Goal: Task Accomplishment & Management: Manage account settings

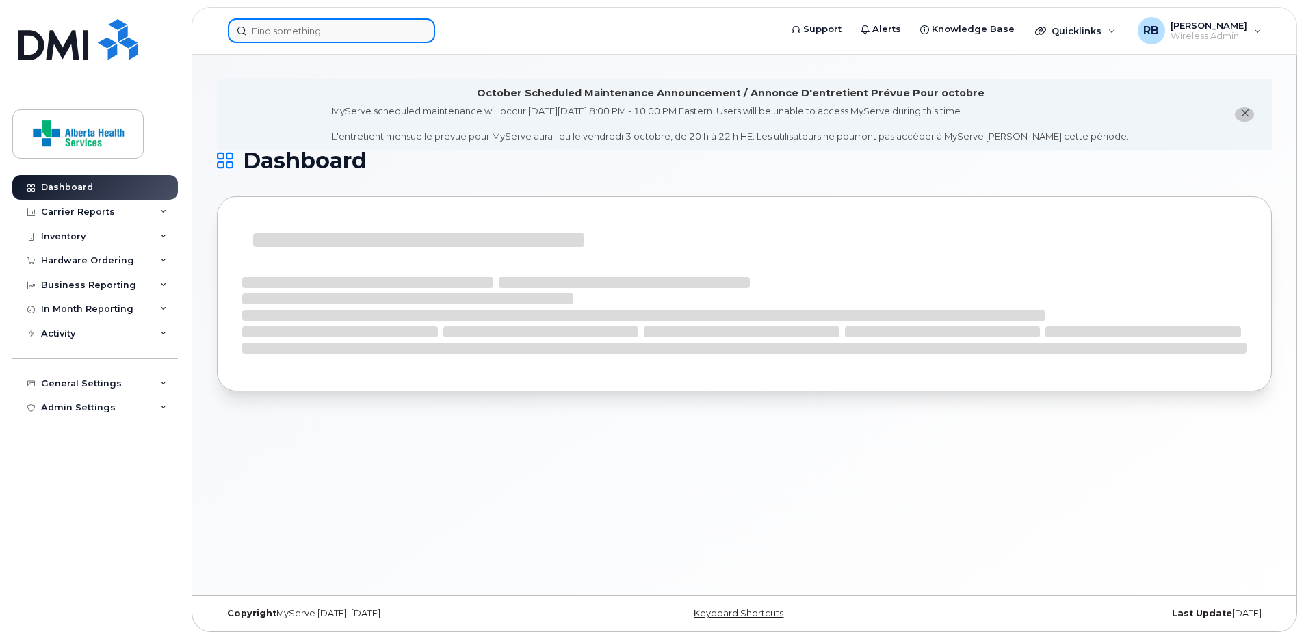
click at [360, 29] on input at bounding box center [331, 30] width 207 height 25
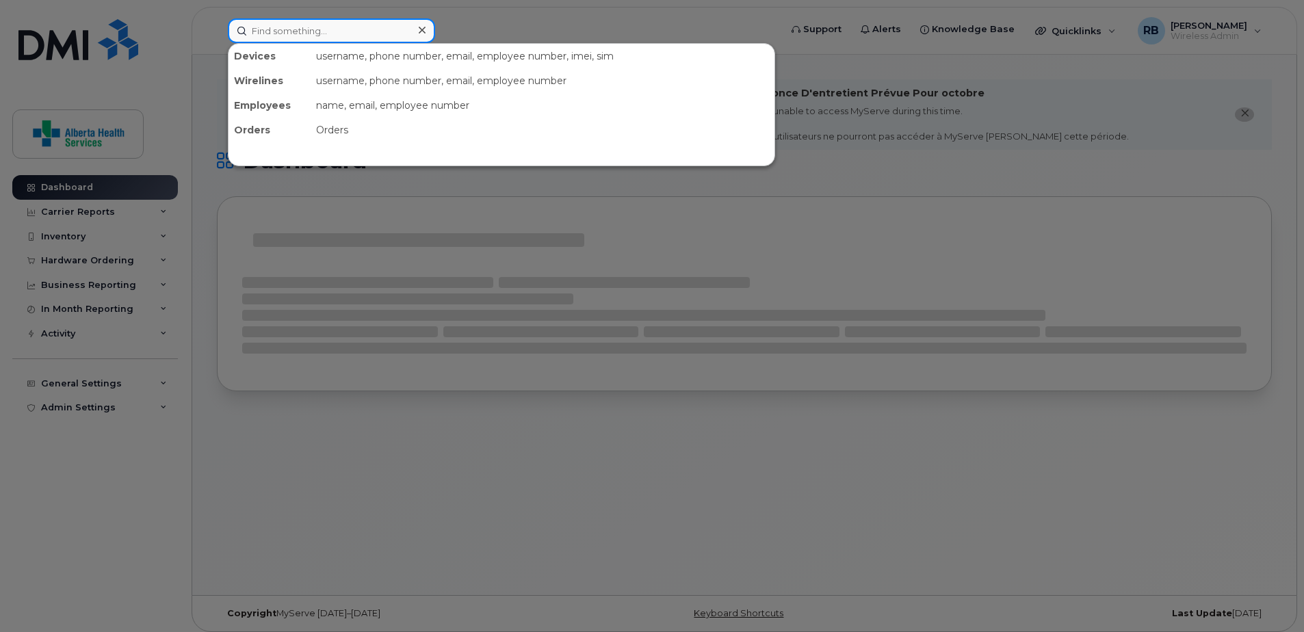
paste input "[PHONE_NUMBER]"
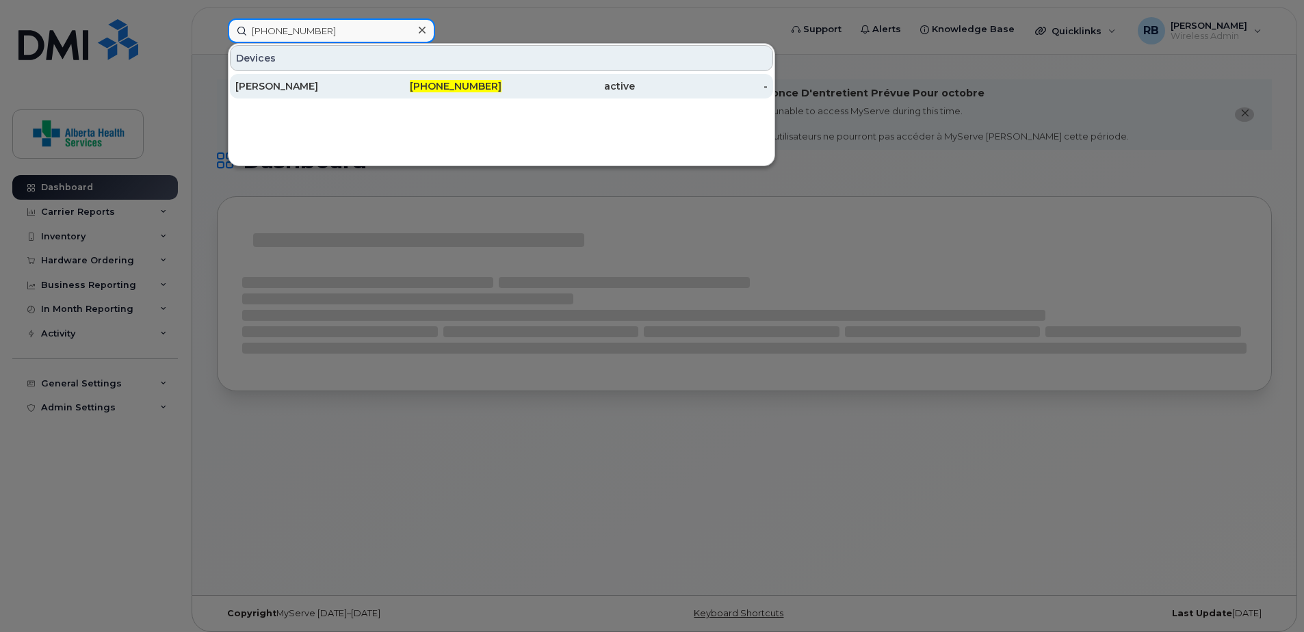
type input "[PHONE_NUMBER]"
click at [504, 86] on div "active" at bounding box center [567, 86] width 133 height 14
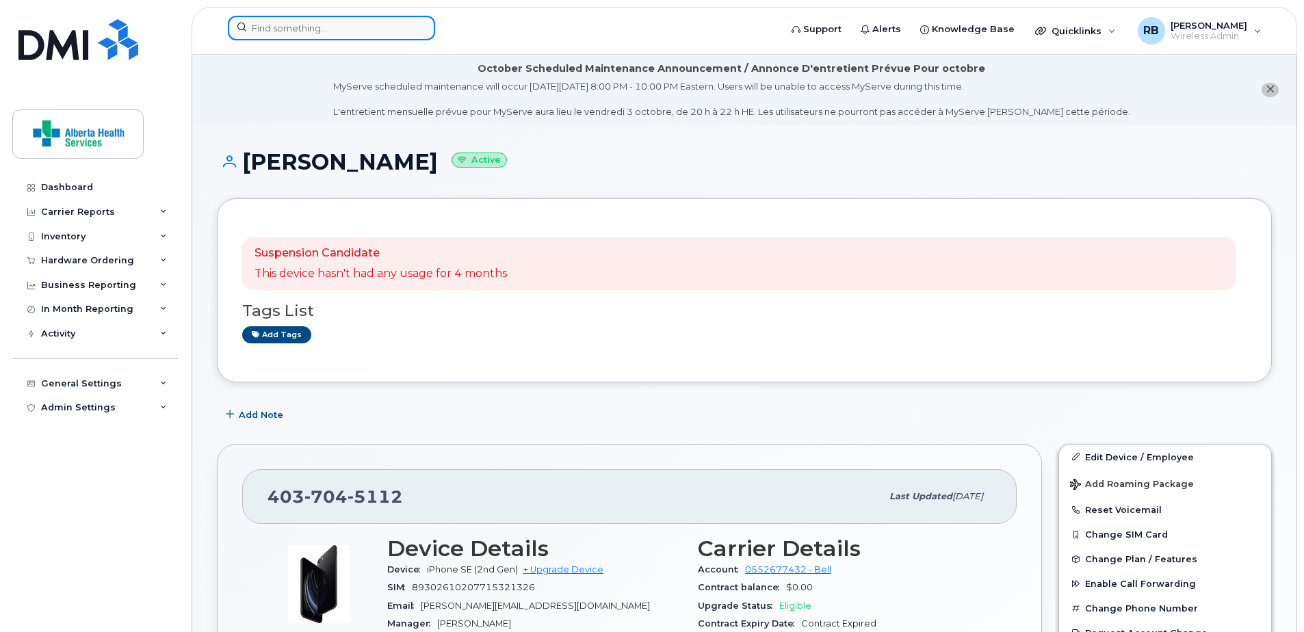
click at [348, 27] on input at bounding box center [331, 28] width 207 height 25
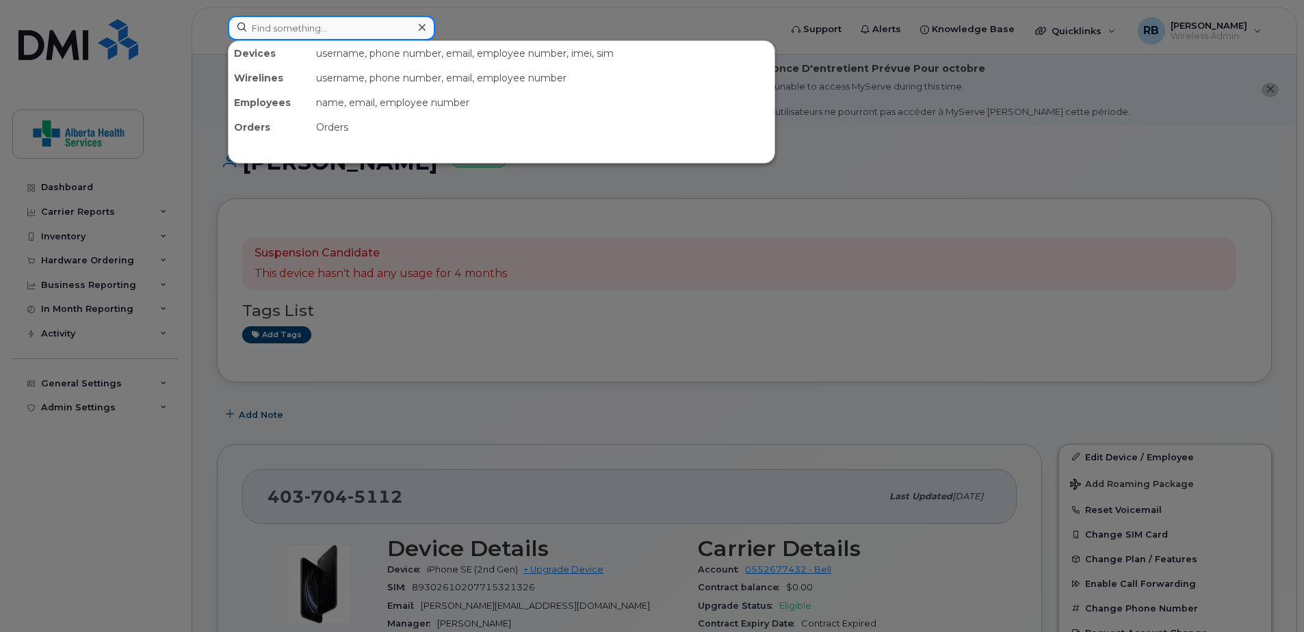
paste input "4036462277"
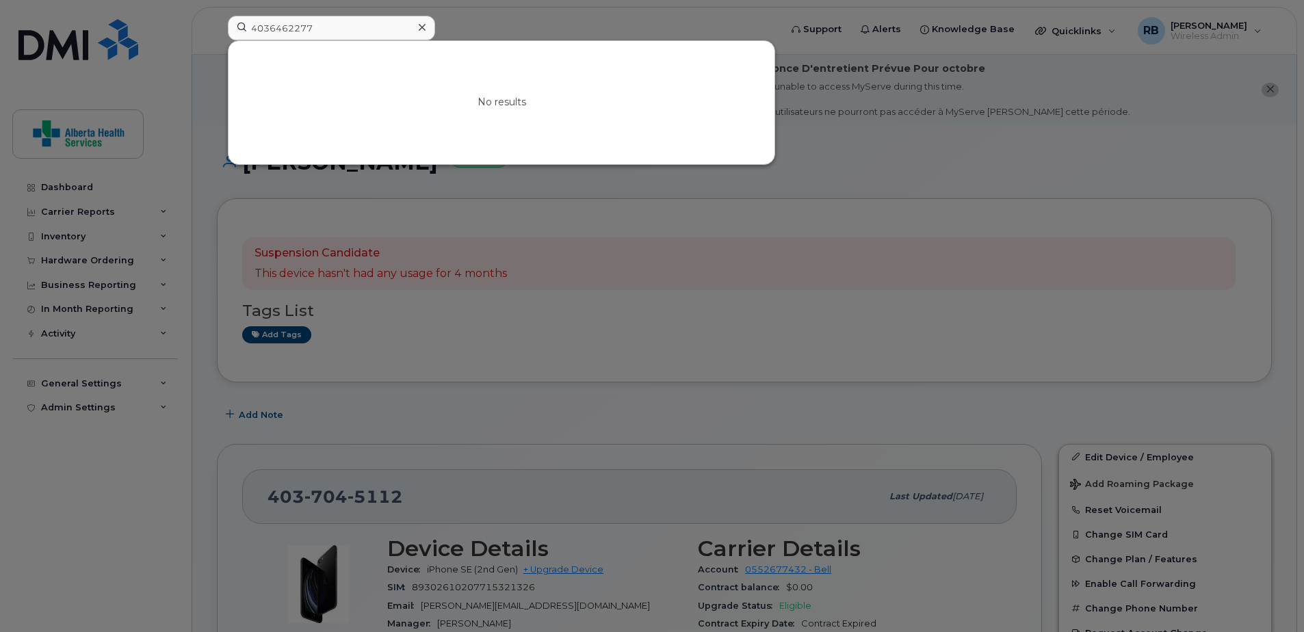
click at [722, 200] on div at bounding box center [652, 316] width 1304 height 632
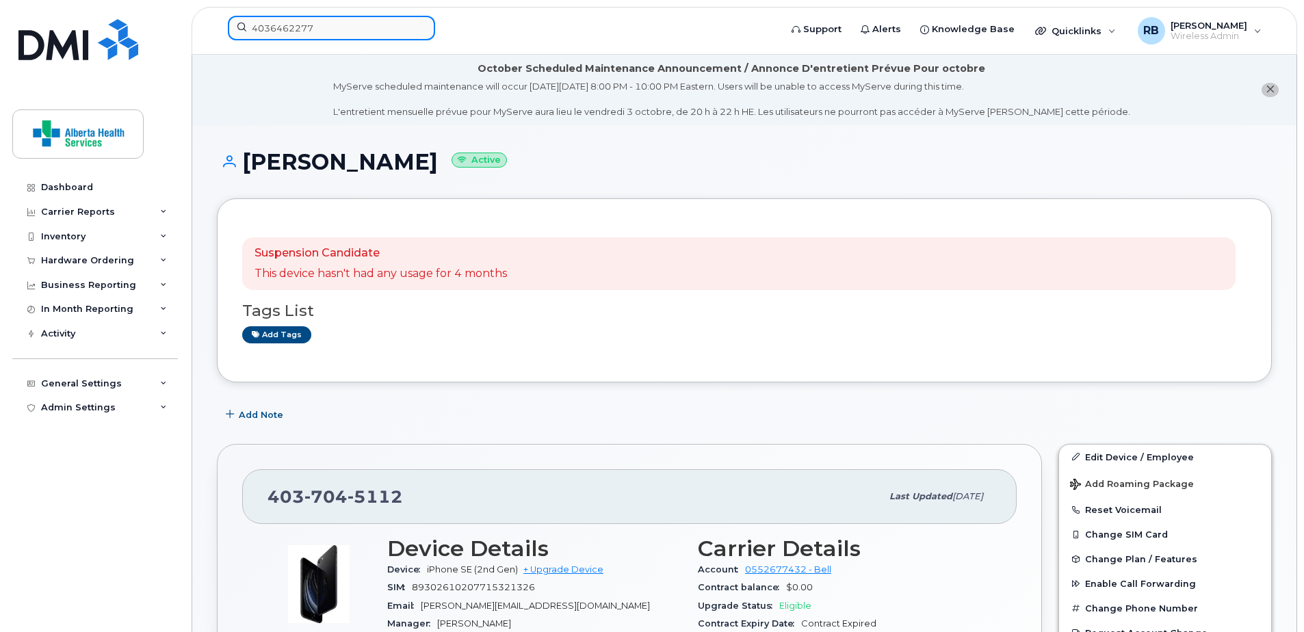
click at [295, 39] on input "4036462277" at bounding box center [331, 28] width 207 height 25
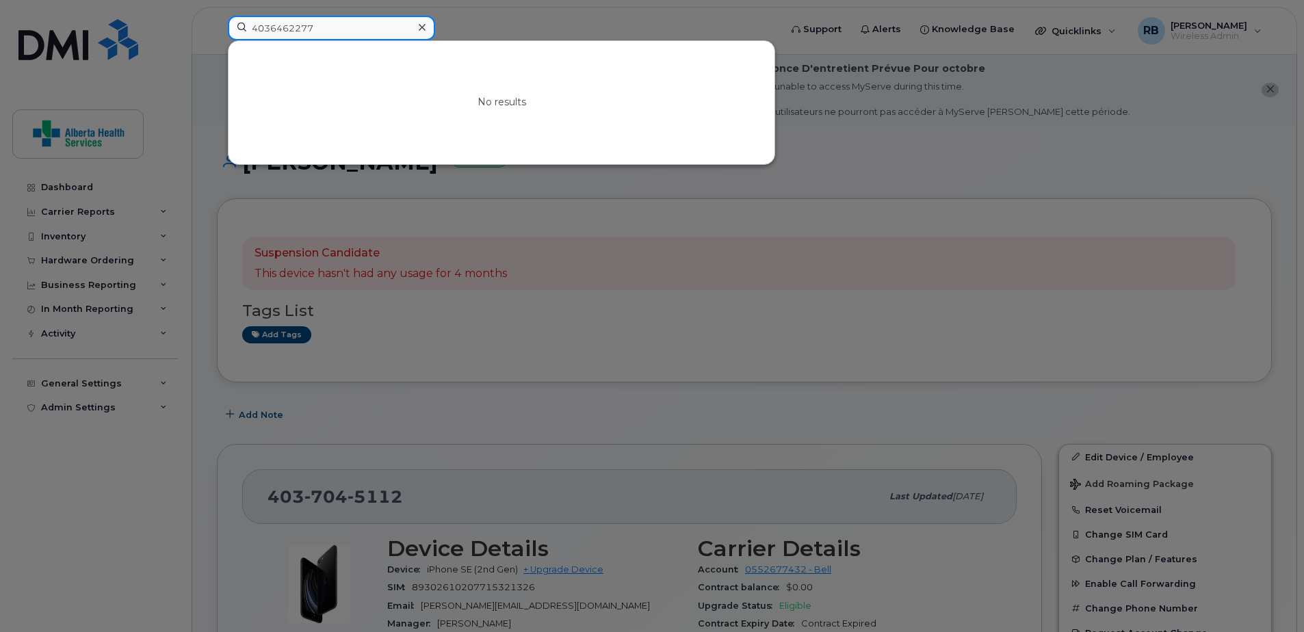
drag, startPoint x: 287, startPoint y: 27, endPoint x: 140, endPoint y: 12, distance: 147.9
click at [217, 16] on div "4036462277 No results" at bounding box center [499, 31] width 565 height 30
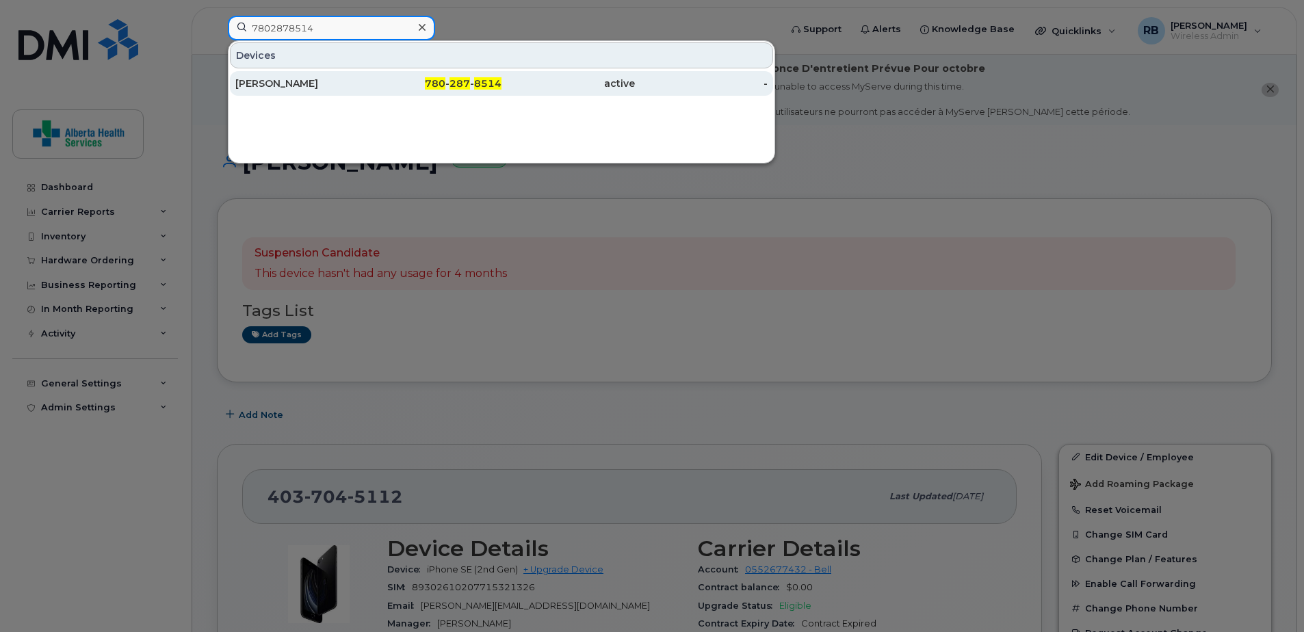
type input "7802878514"
click at [427, 86] on span "780" at bounding box center [435, 83] width 21 height 12
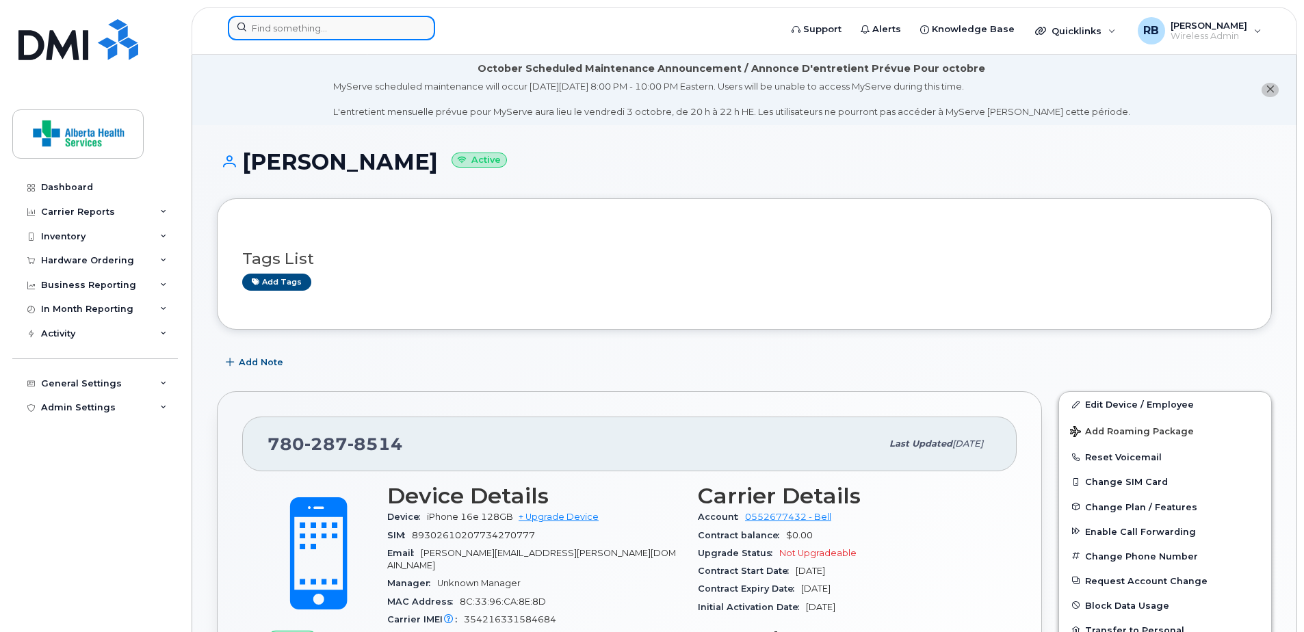
click at [323, 26] on input at bounding box center [331, 28] width 207 height 25
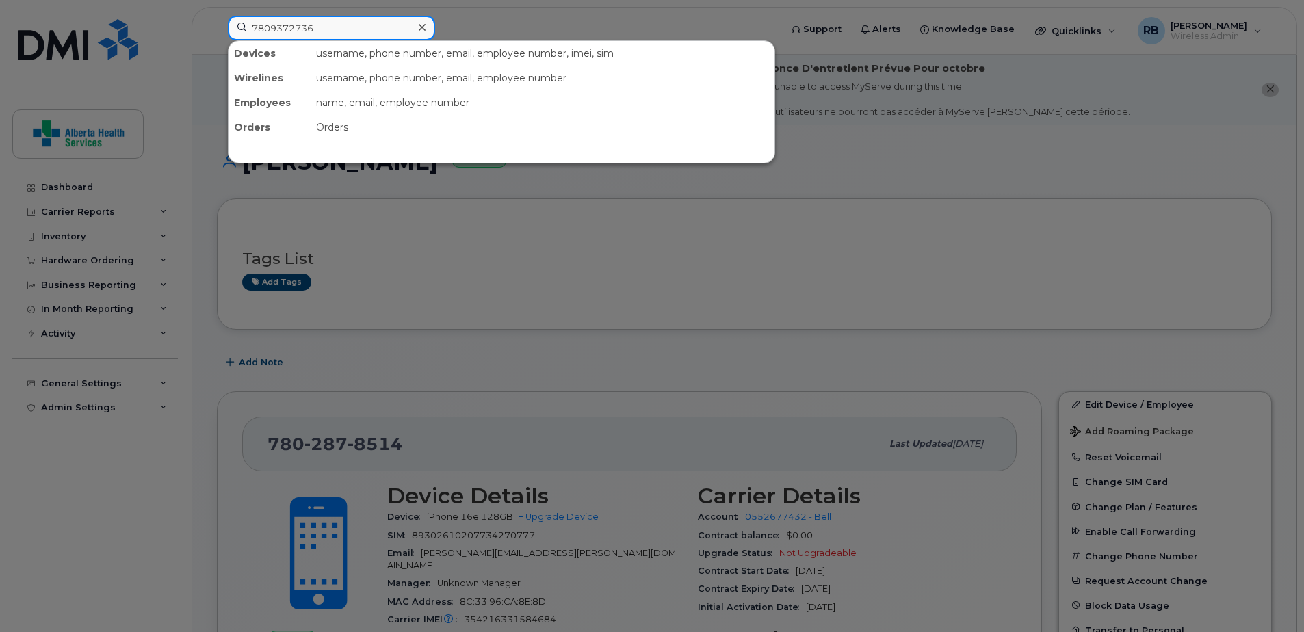
type input "7809372736"
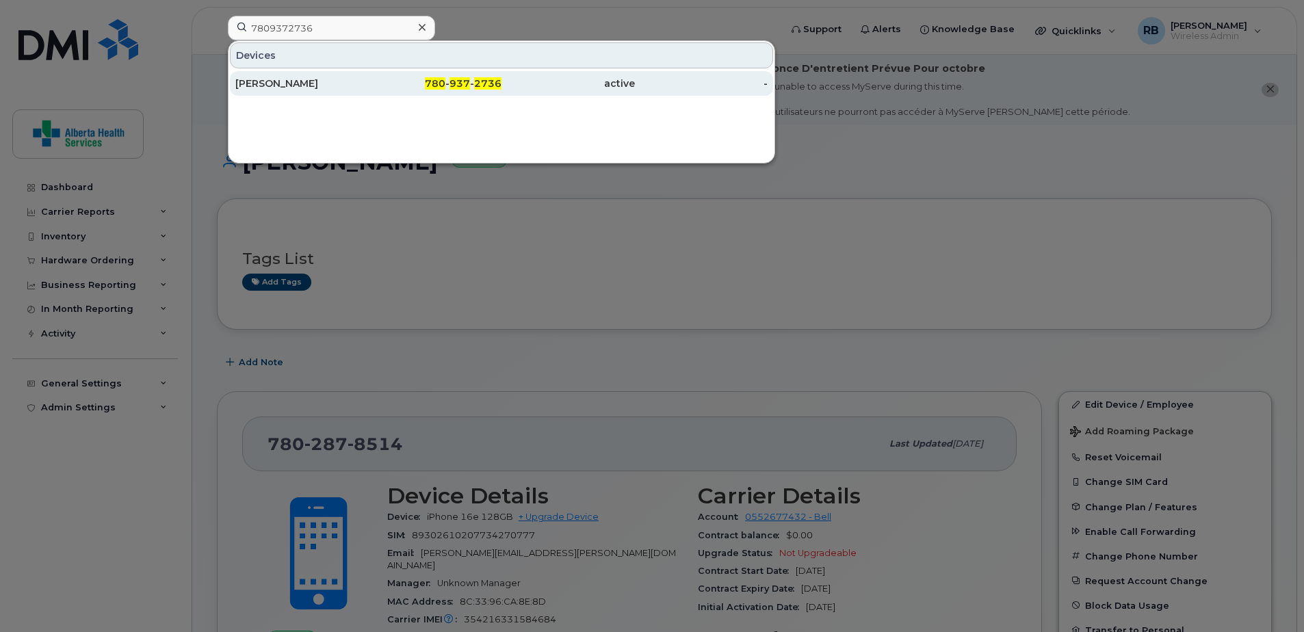
click at [388, 86] on div "780 - 937 - 2736" at bounding box center [435, 84] width 133 height 14
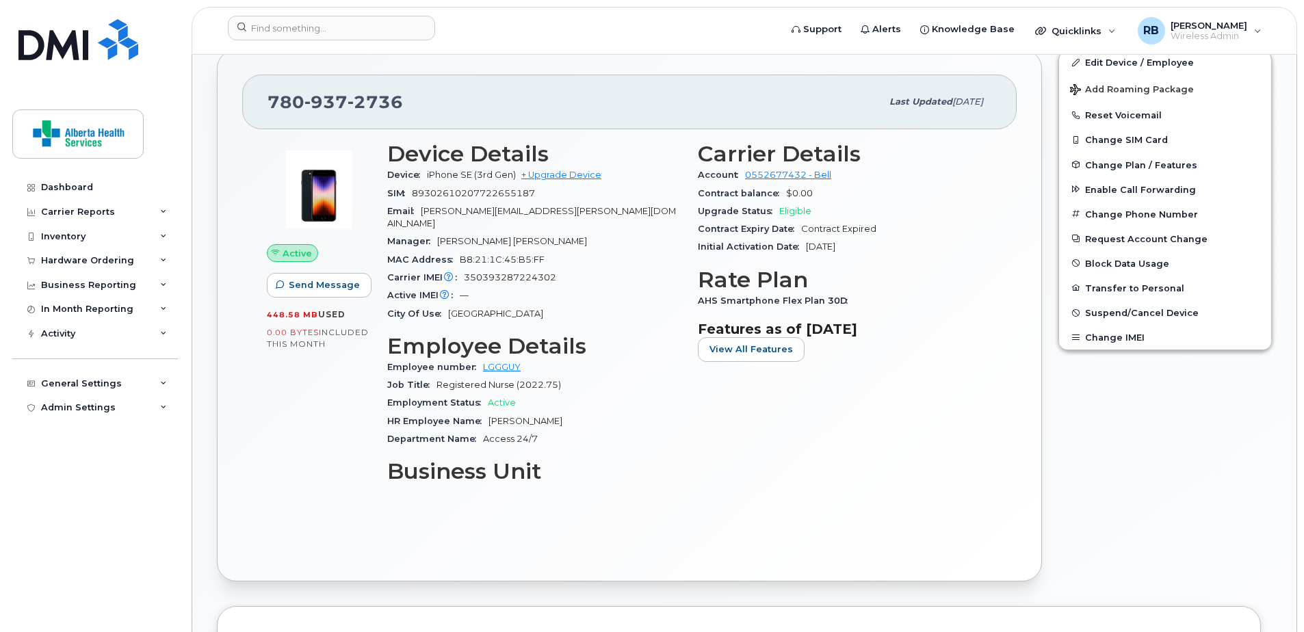
scroll to position [330, 0]
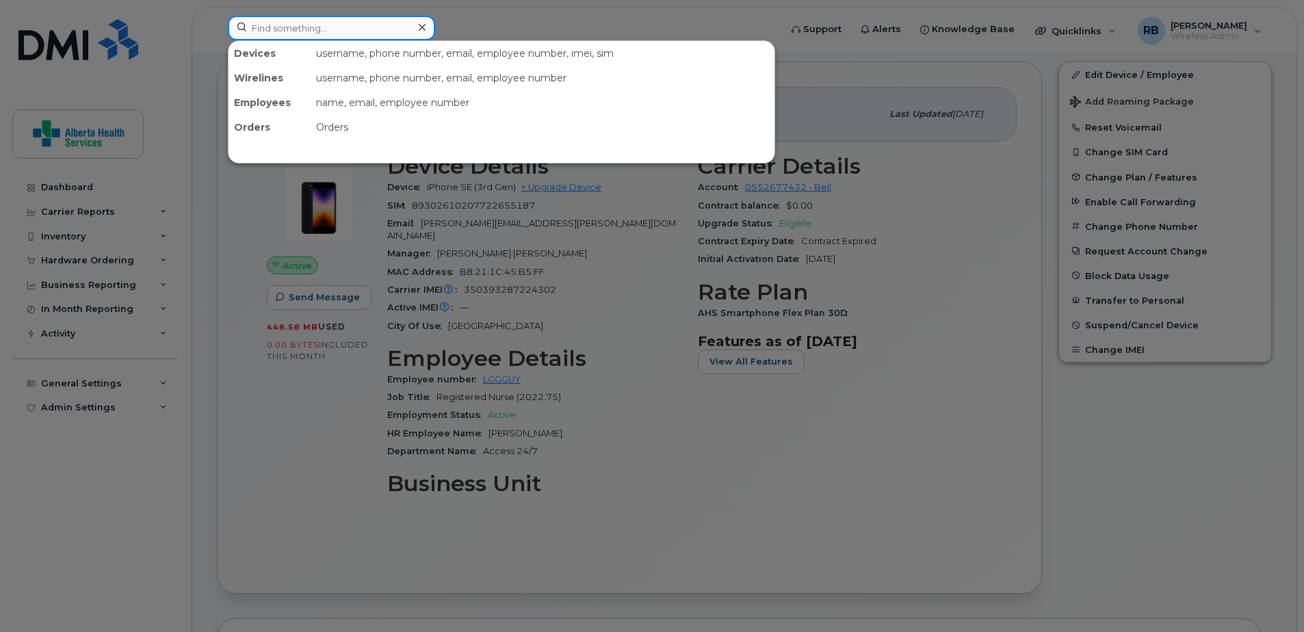
click at [345, 20] on input at bounding box center [331, 28] width 207 height 25
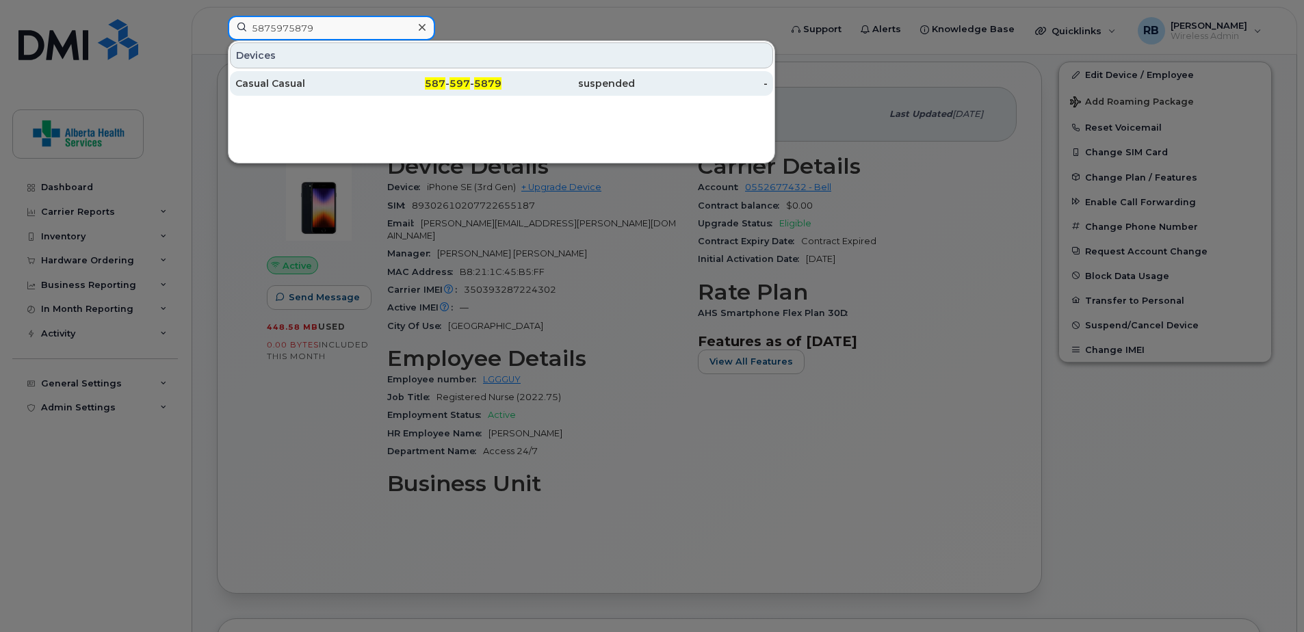
type input "5875975879"
click at [627, 80] on div "suspended" at bounding box center [567, 84] width 133 height 14
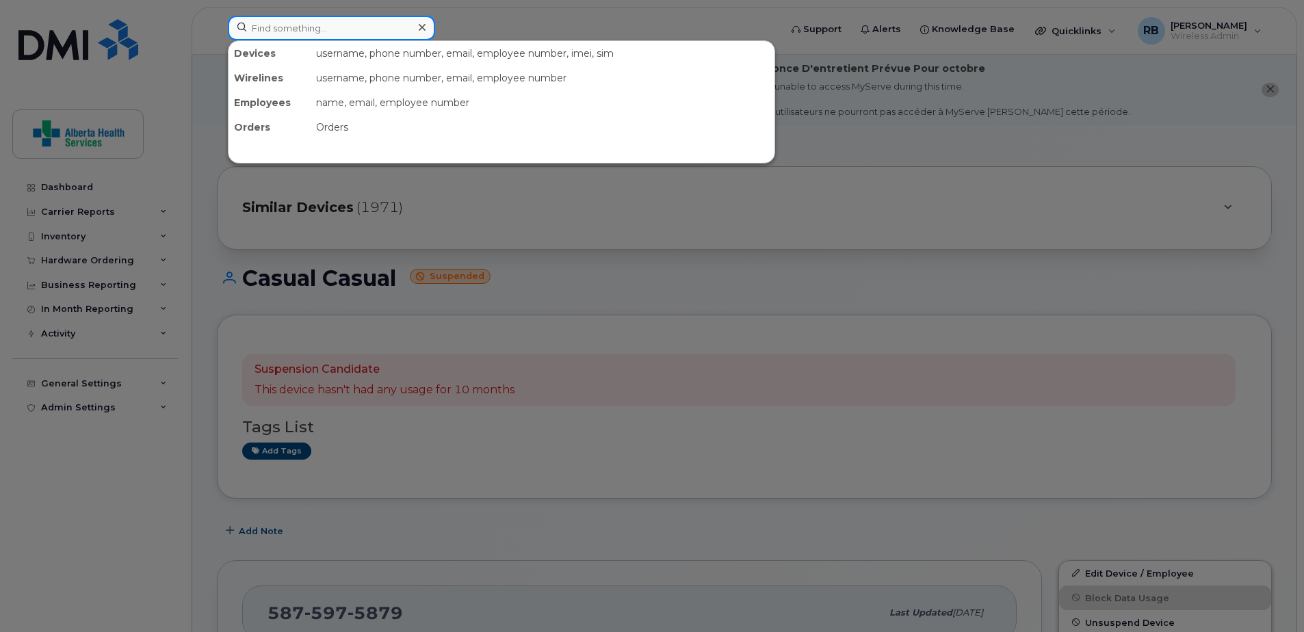
click at [356, 34] on input at bounding box center [331, 28] width 207 height 25
paste input "5875975879"
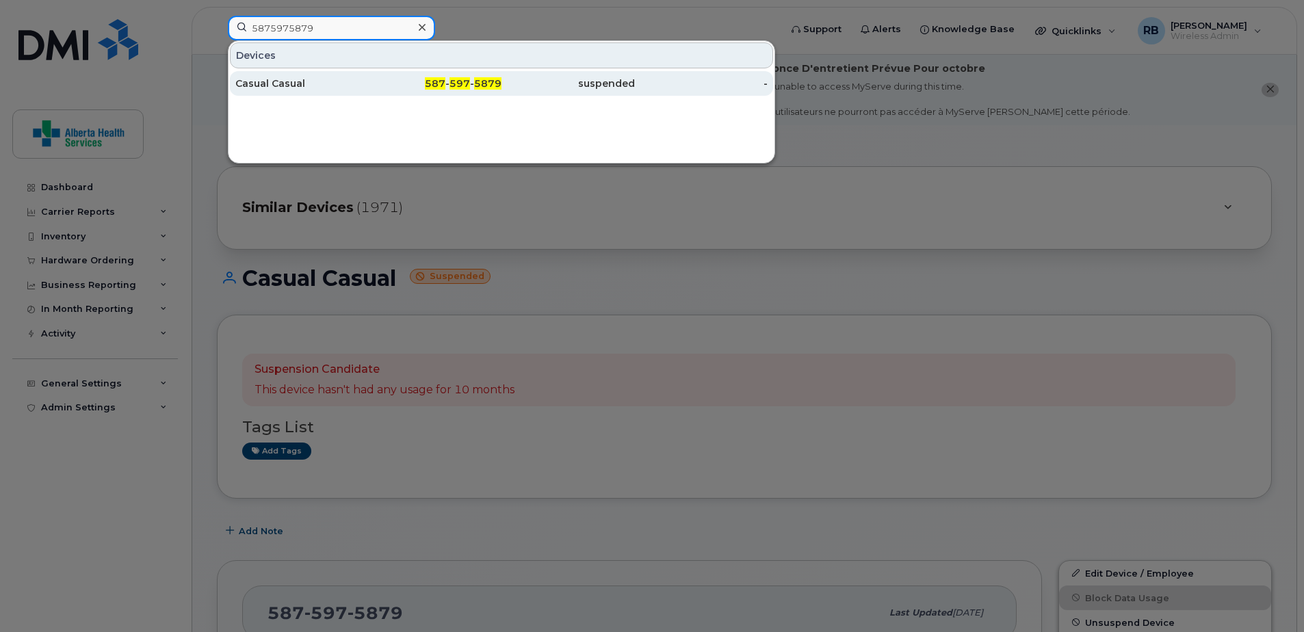
type input "5875975879"
click at [400, 78] on div "587 - 597 - 5879" at bounding box center [435, 84] width 133 height 14
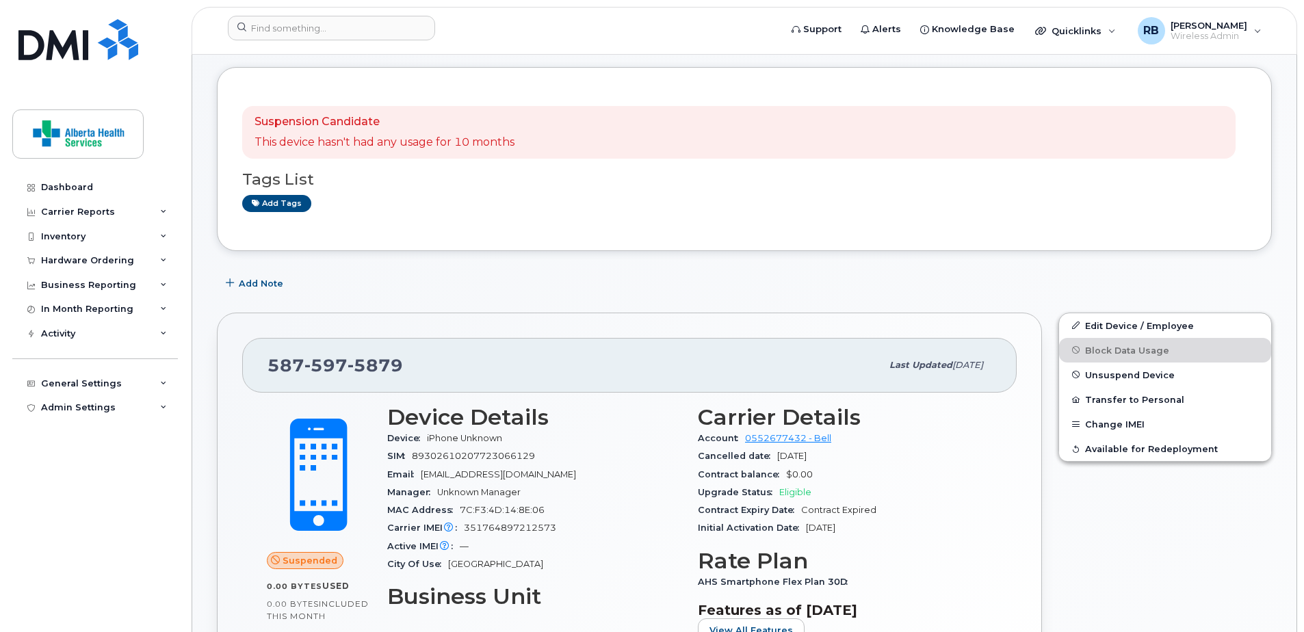
scroll to position [137, 0]
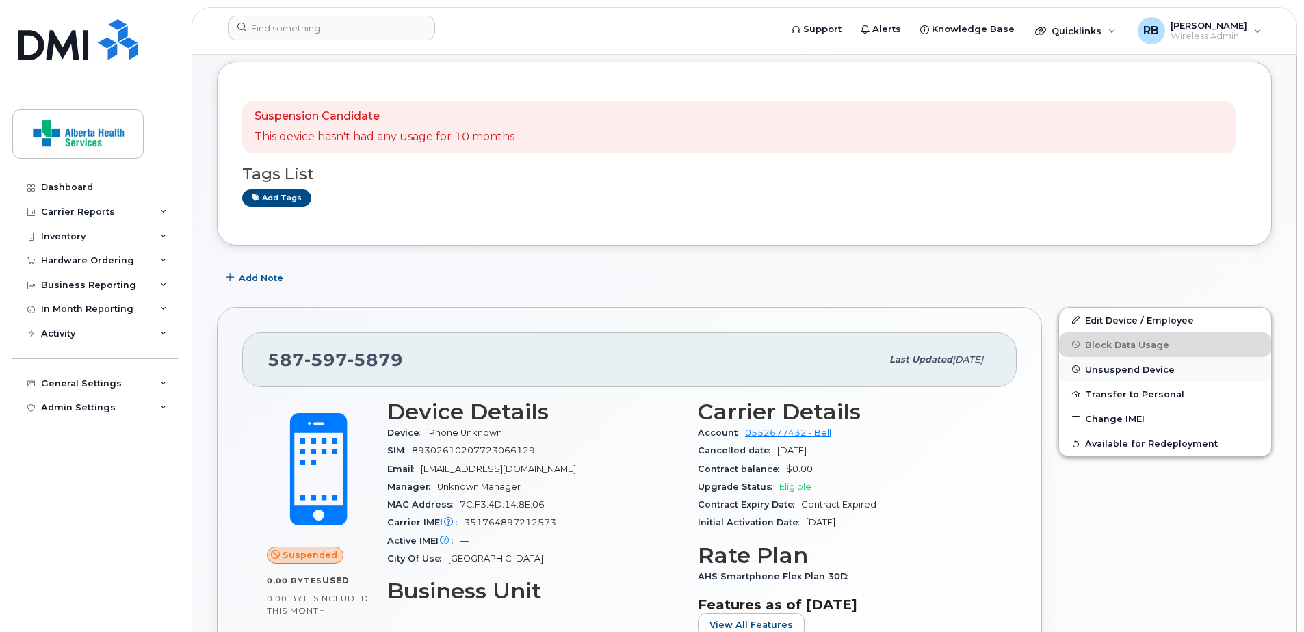
click at [1154, 371] on span "Unsuspend Device" at bounding box center [1130, 369] width 90 height 10
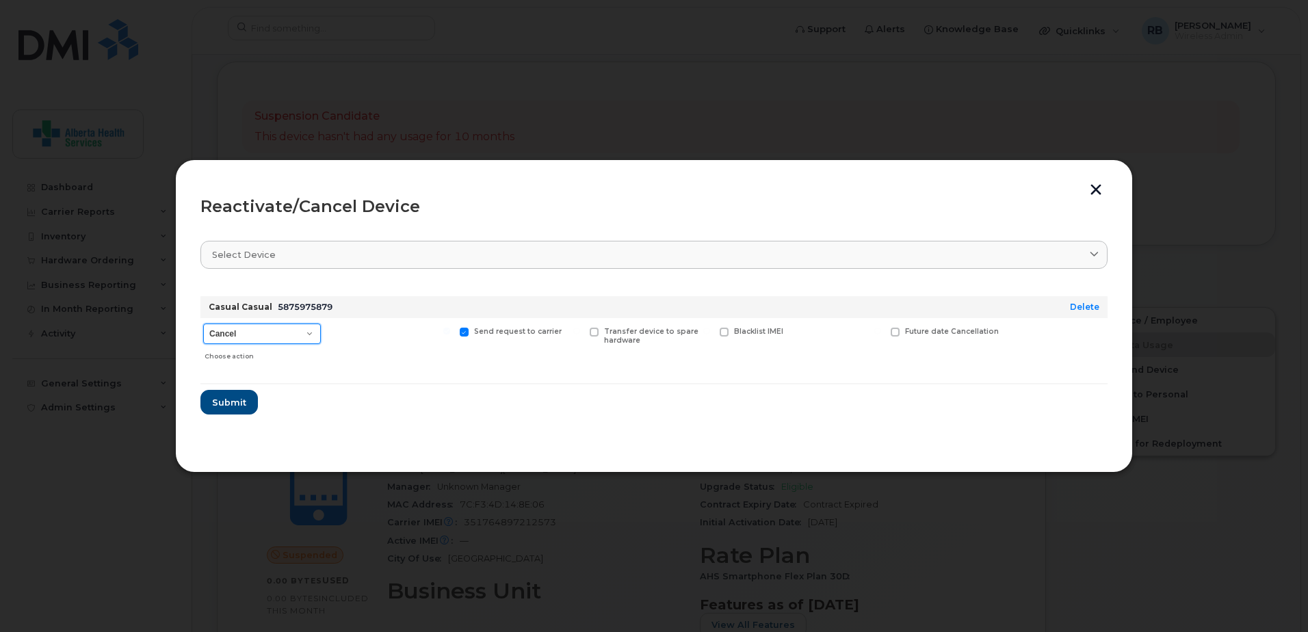
click at [297, 328] on select "Cancel Suspend - Extend Suspension Reactivate" at bounding box center [262, 334] width 118 height 21
select select "[object Object]"
click at [203, 324] on select "Cancel Suspend - Extend Suspension Reactivate" at bounding box center [262, 334] width 118 height 21
click at [239, 409] on button "Submit" at bounding box center [228, 402] width 56 height 25
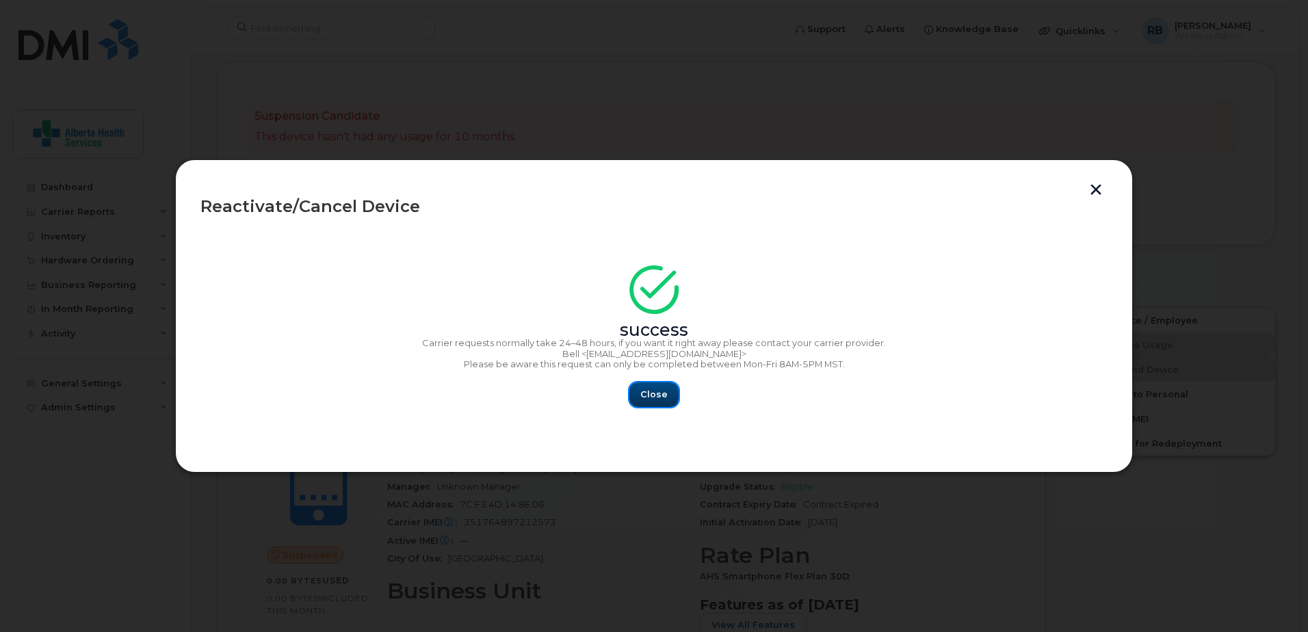
click at [676, 389] on button "Close" at bounding box center [653, 394] width 49 height 25
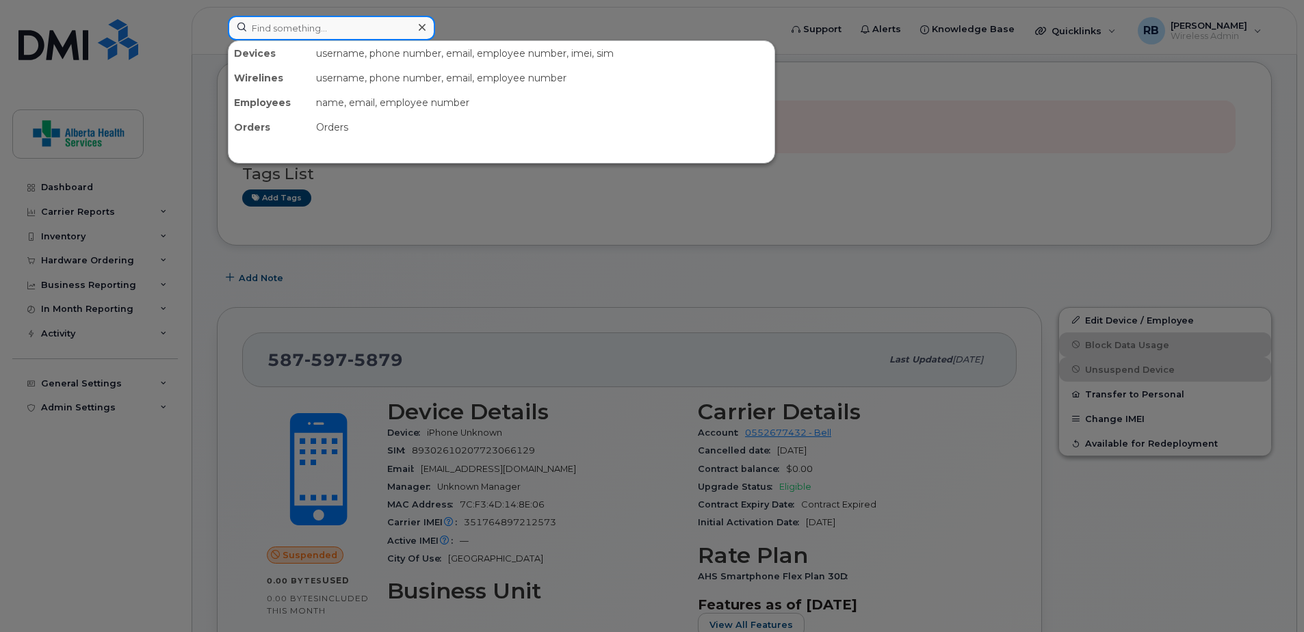
click at [325, 21] on input at bounding box center [331, 28] width 207 height 25
paste input "5875975879"
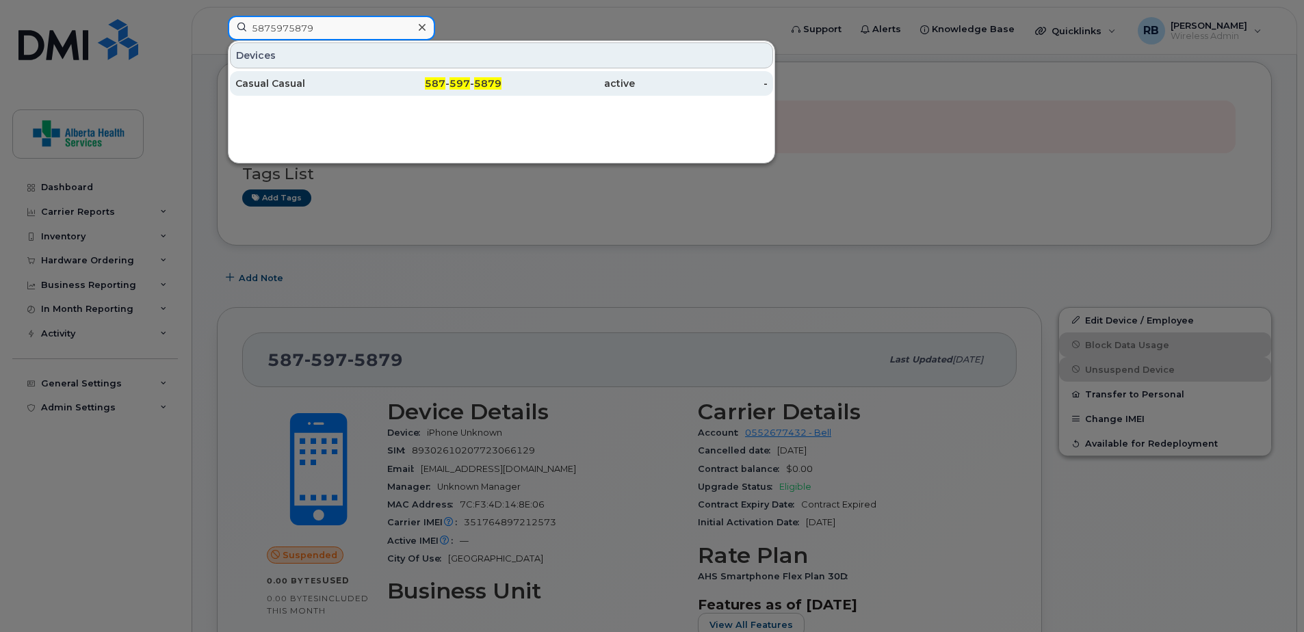
type input "5875975879"
click at [395, 79] on div "587 - 597 - 5879" at bounding box center [435, 84] width 133 height 14
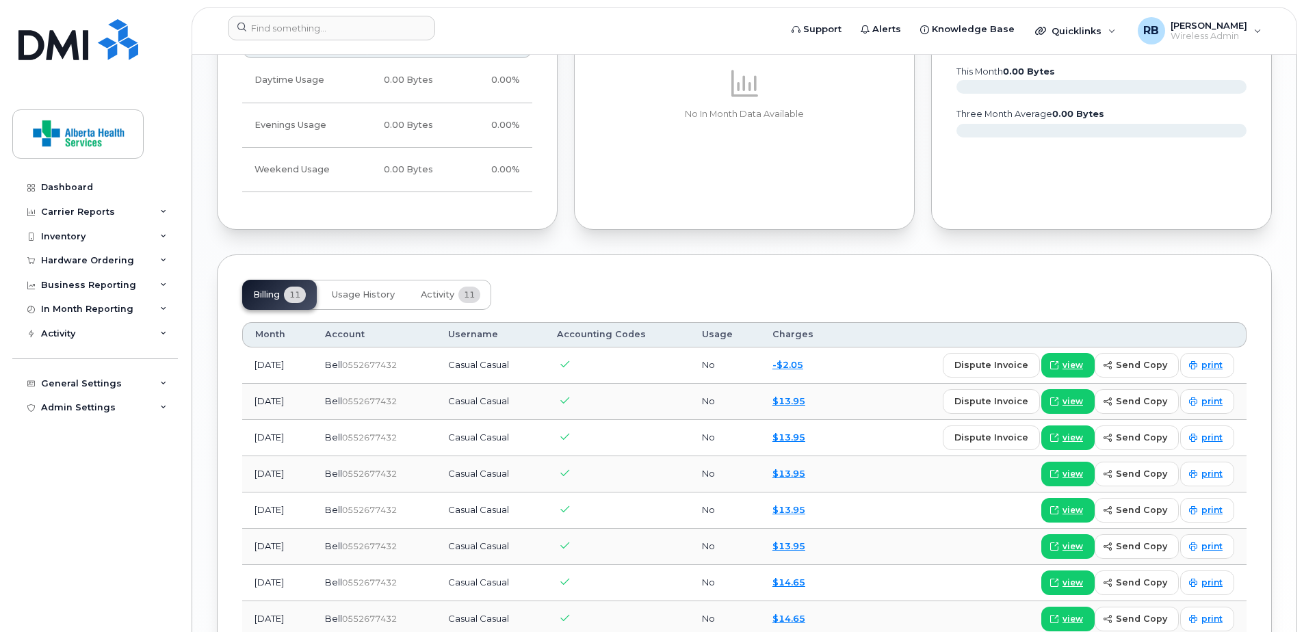
scroll to position [1437, 0]
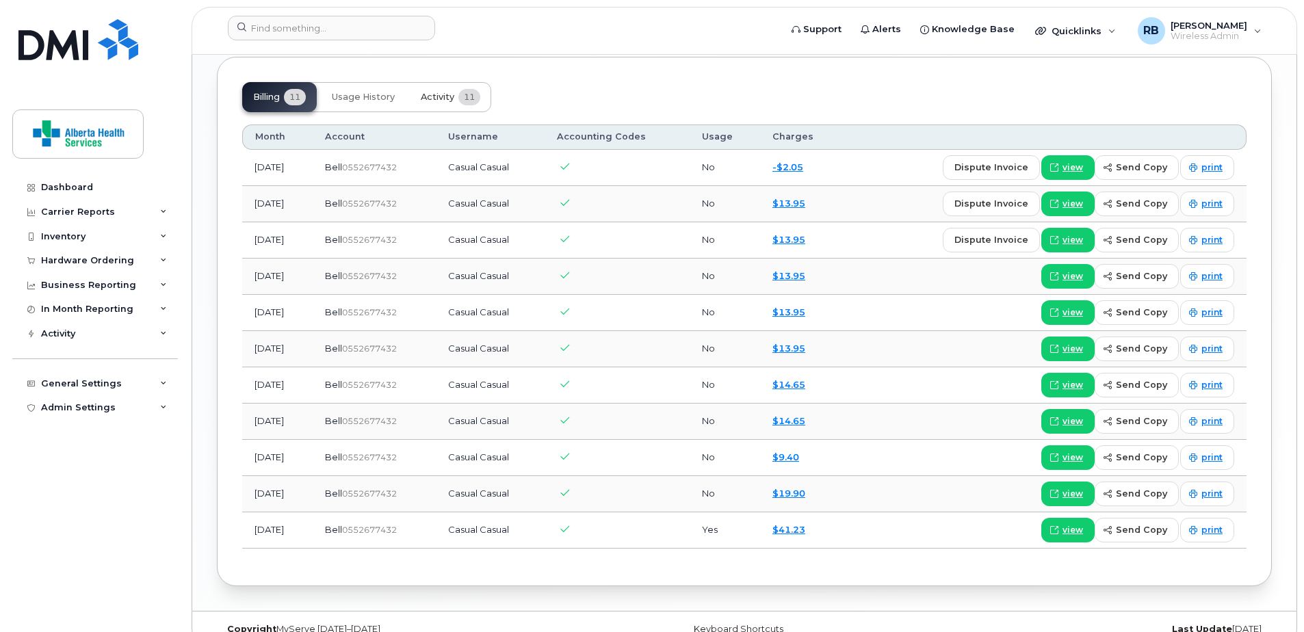
click at [459, 89] on span "11" at bounding box center [469, 97] width 22 height 16
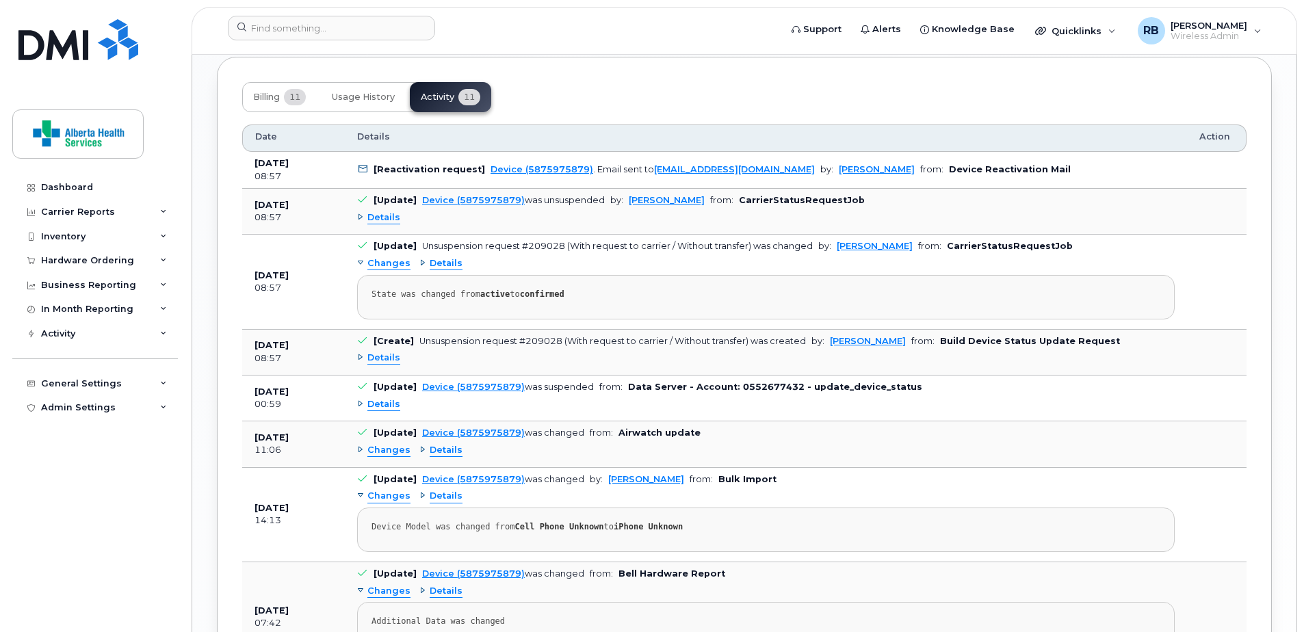
click at [1005, 174] on td "[Reactivation request] Device (5875975879) . Email sent to [EMAIL_ADDRESS][DOMA…" at bounding box center [766, 170] width 842 height 37
click at [976, 164] on b "Device Reactivation Mail" at bounding box center [1010, 169] width 122 height 10
click at [839, 207] on div "Details" at bounding box center [766, 218] width 818 height 22
